Goal: Transaction & Acquisition: Purchase product/service

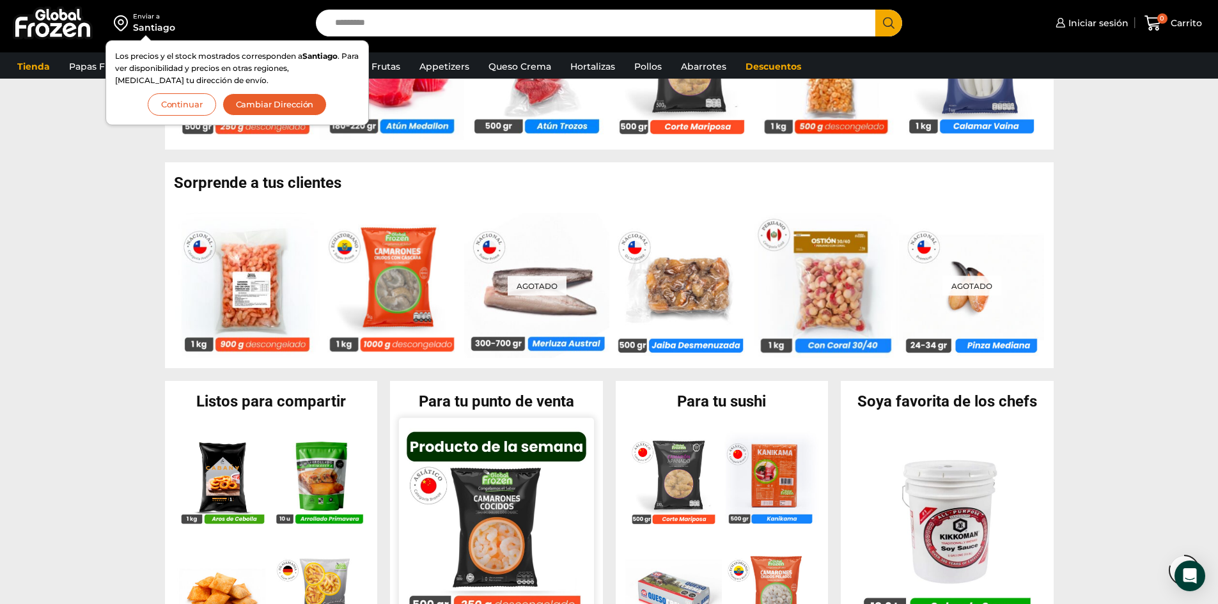
scroll to position [895, 0]
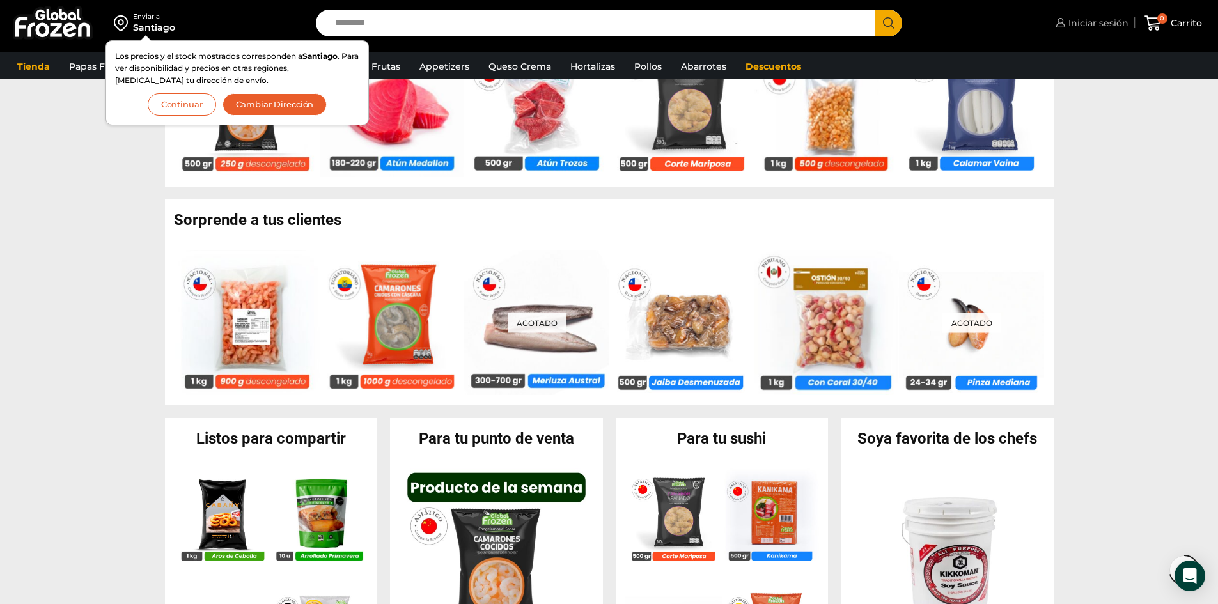
click at [1107, 27] on span "Iniciar sesión" at bounding box center [1096, 23] width 63 height 13
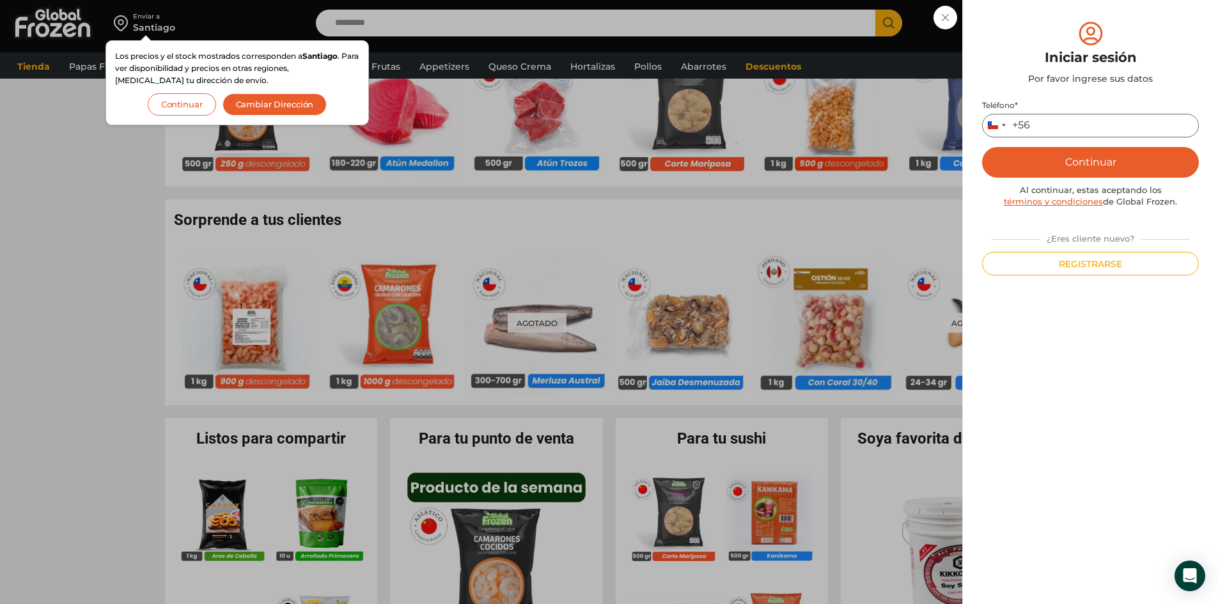
click at [1109, 134] on input "Teléfono *" at bounding box center [1090, 126] width 217 height 24
type input "*********"
click at [1075, 152] on button "Continuar" at bounding box center [1090, 162] width 217 height 31
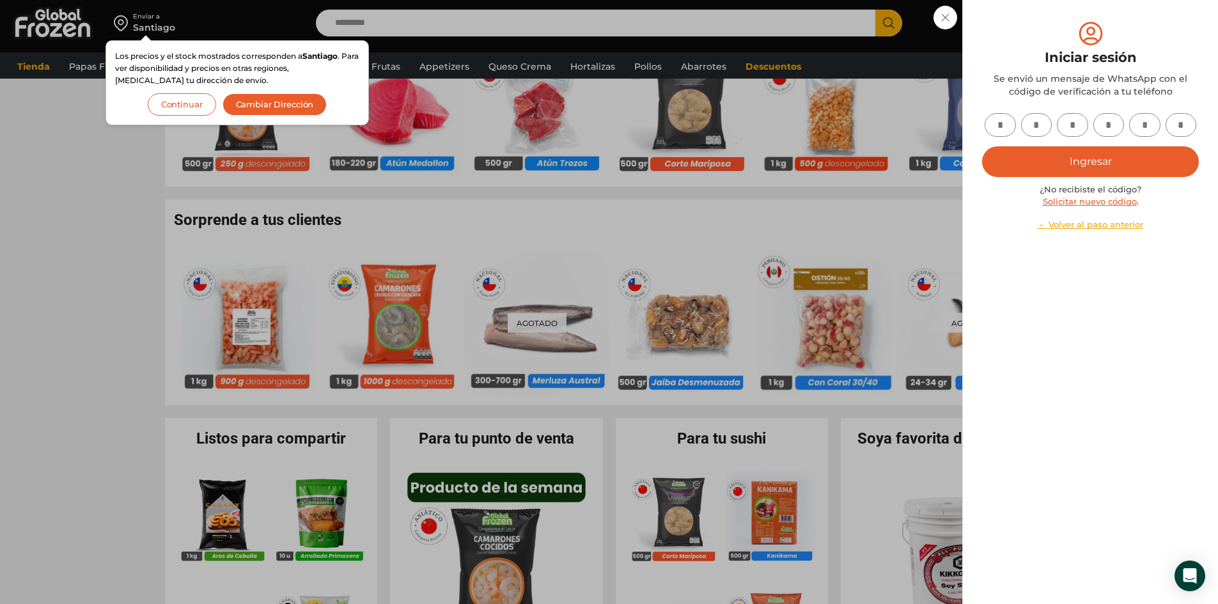
click at [998, 127] on input "text" at bounding box center [1000, 125] width 31 height 24
type input "*"
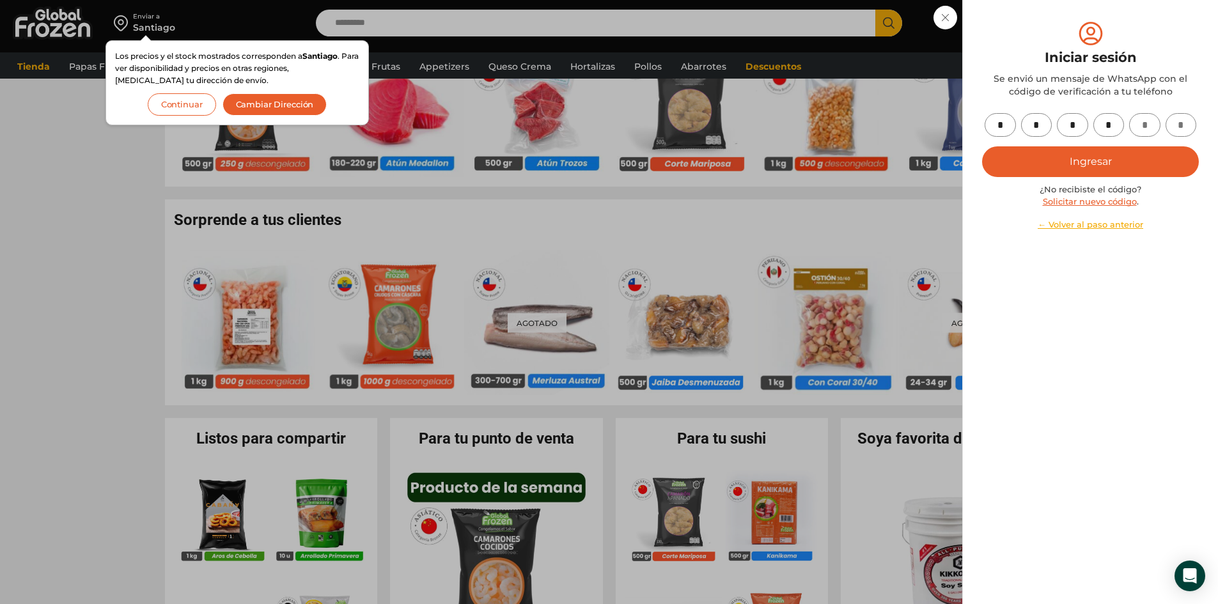
type input "*"
click at [1122, 150] on button "Ingresar" at bounding box center [1090, 161] width 217 height 31
click at [1099, 153] on button "Ingresar" at bounding box center [1090, 161] width 217 height 31
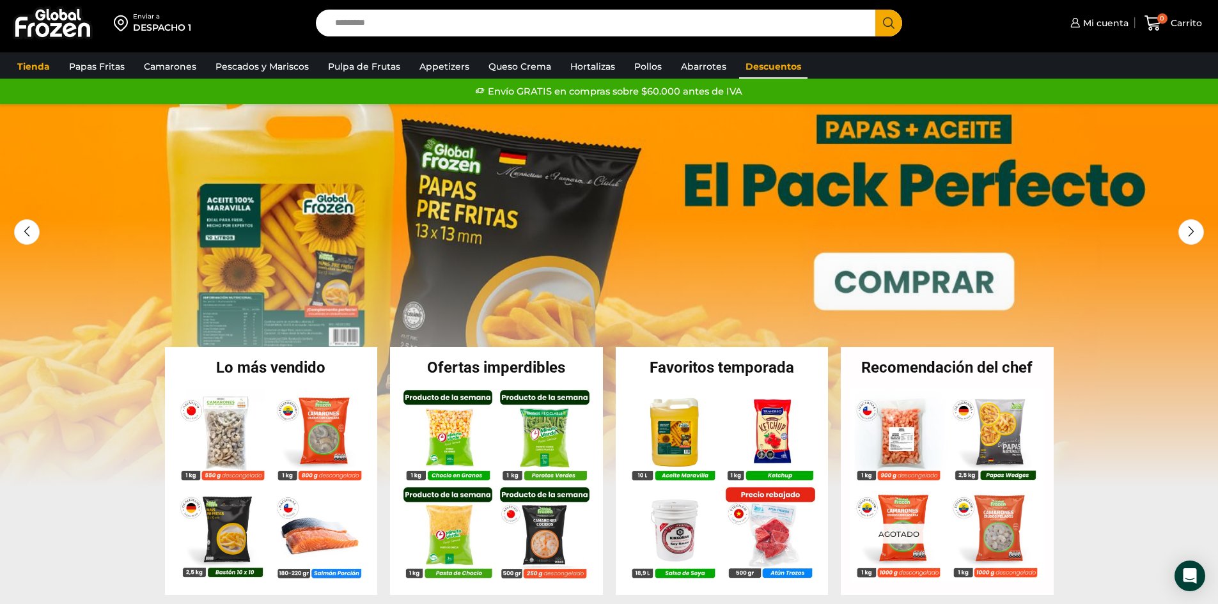
click at [777, 74] on link "Descuentos" at bounding box center [773, 66] width 68 height 24
